Goal: Task Accomplishment & Management: Manage account settings

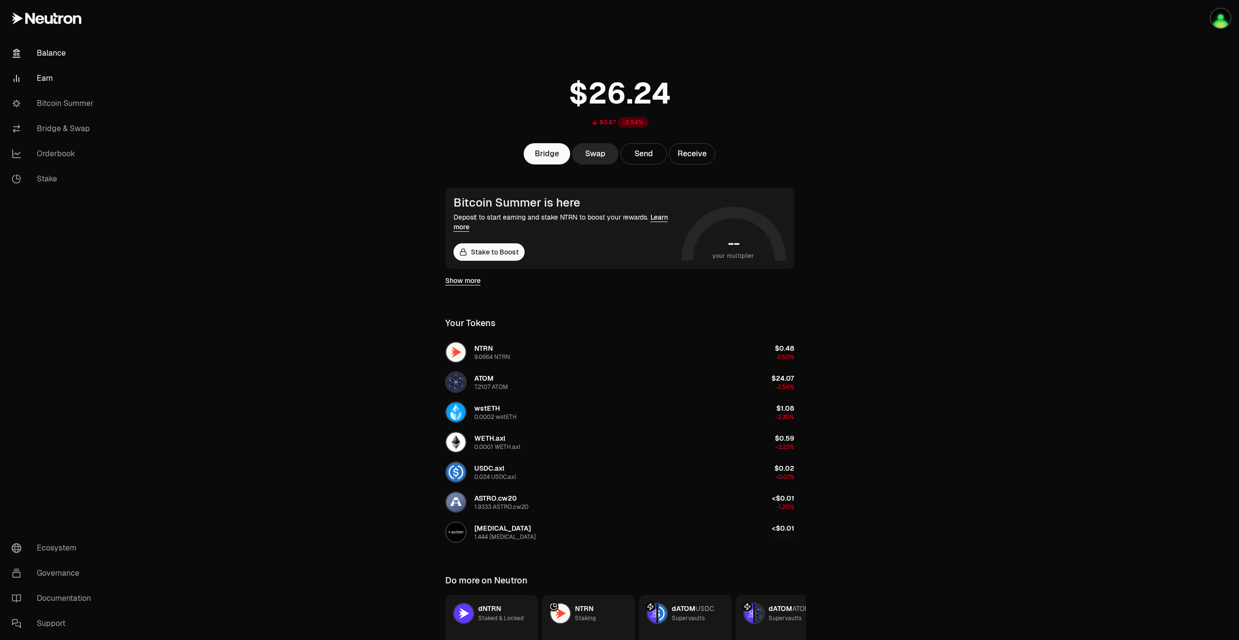
click at [49, 79] on link "Earn" at bounding box center [54, 78] width 101 height 25
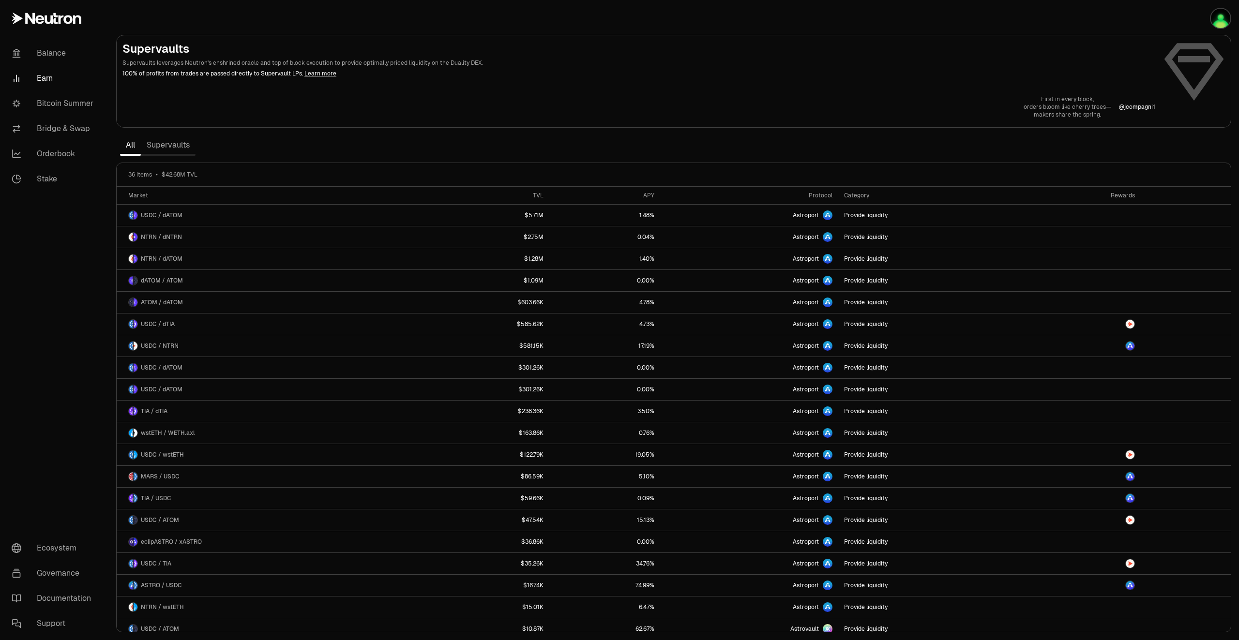
click at [151, 143] on link "Supervaults" at bounding box center [168, 144] width 55 height 19
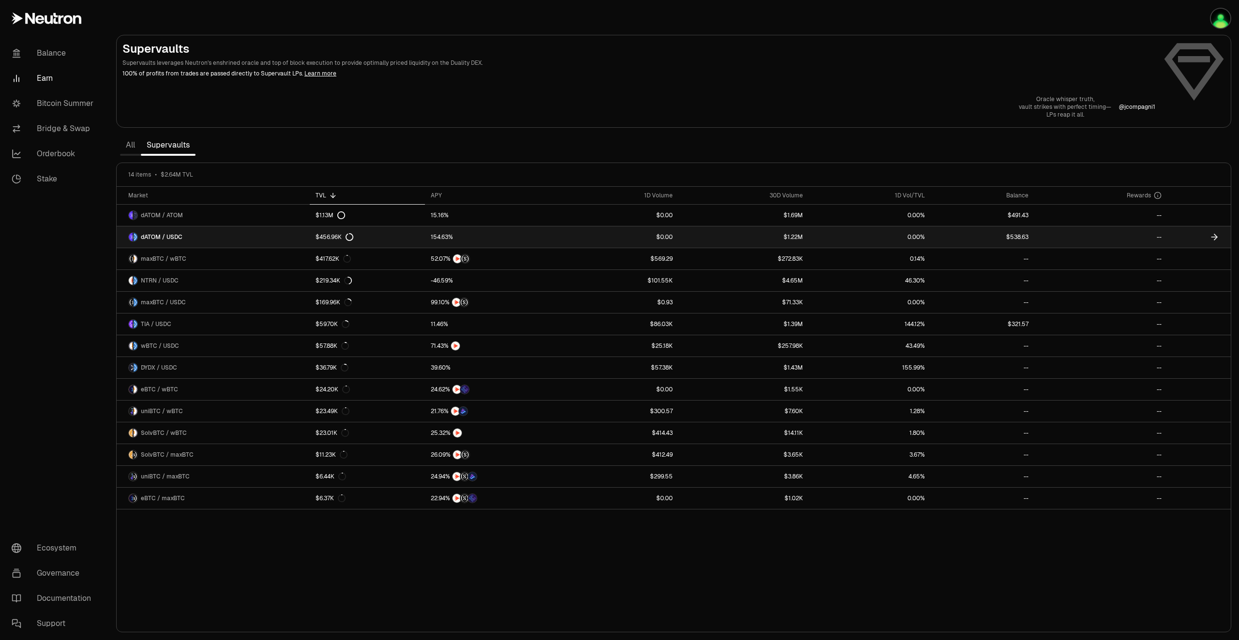
click at [1203, 238] on link at bounding box center [1198, 236] width 63 height 21
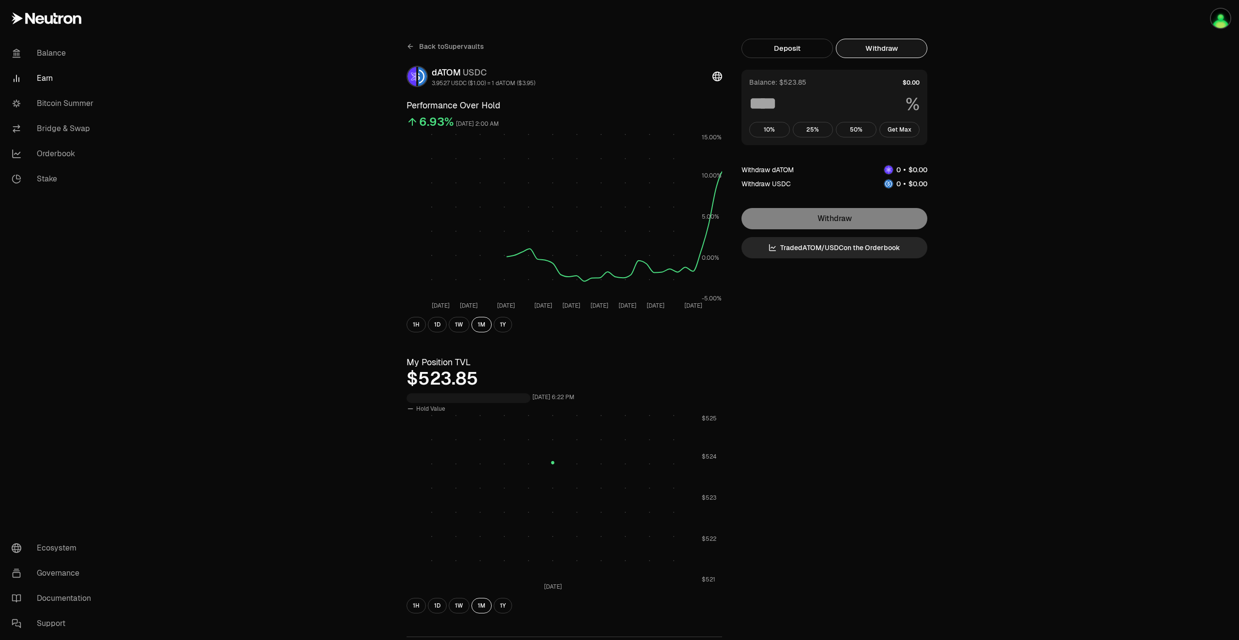
click at [899, 47] on button "Withdraw" at bounding box center [881, 48] width 91 height 19
click at [899, 130] on button "Get Max" at bounding box center [899, 129] width 41 height 15
type input "***"
